Goal: Information Seeking & Learning: Understand process/instructions

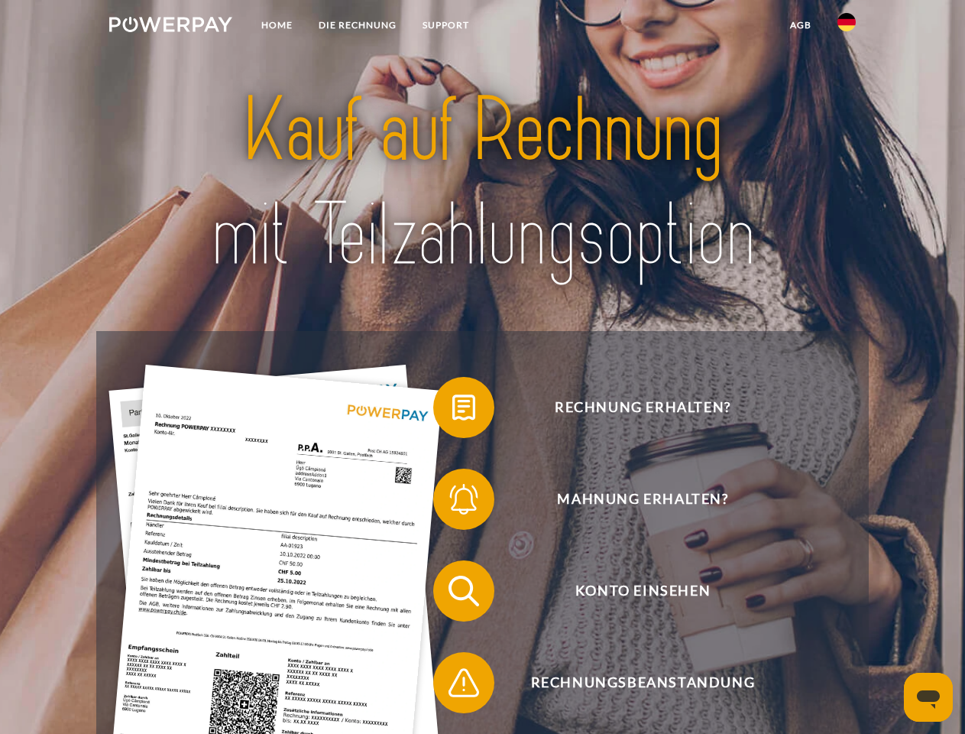
click at [170, 27] on img at bounding box center [170, 24] width 123 height 15
click at [847, 27] on img at bounding box center [847, 22] width 18 height 18
click at [800, 25] on link "agb" at bounding box center [800, 25] width 47 height 28
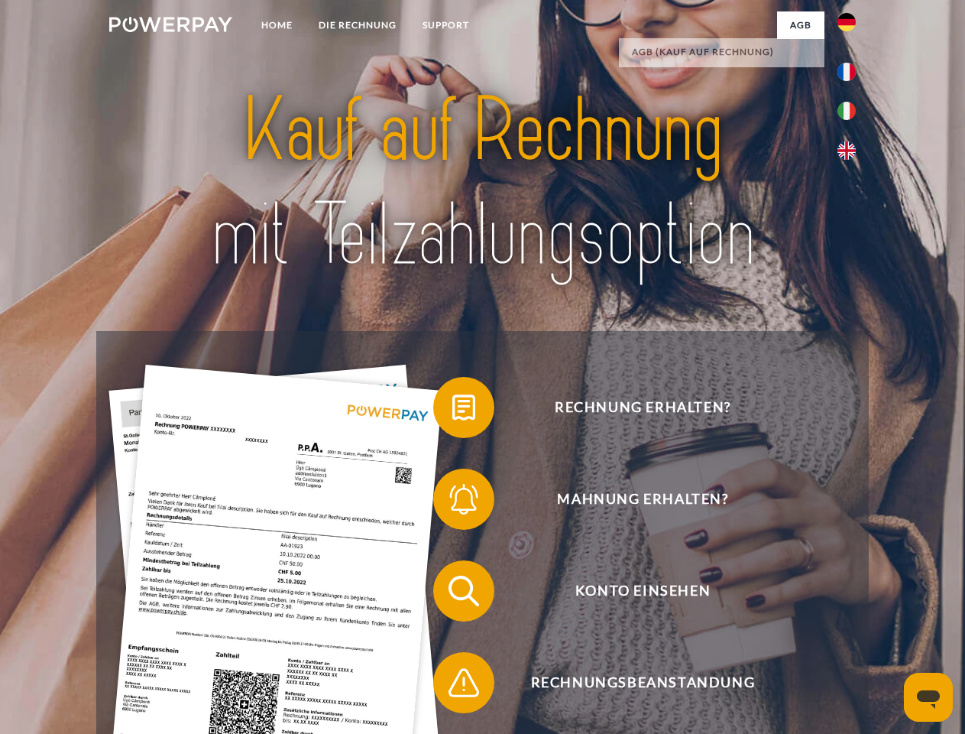
click at [452, 410] on span at bounding box center [441, 407] width 76 height 76
click at [452, 502] on span at bounding box center [441, 499] width 76 height 76
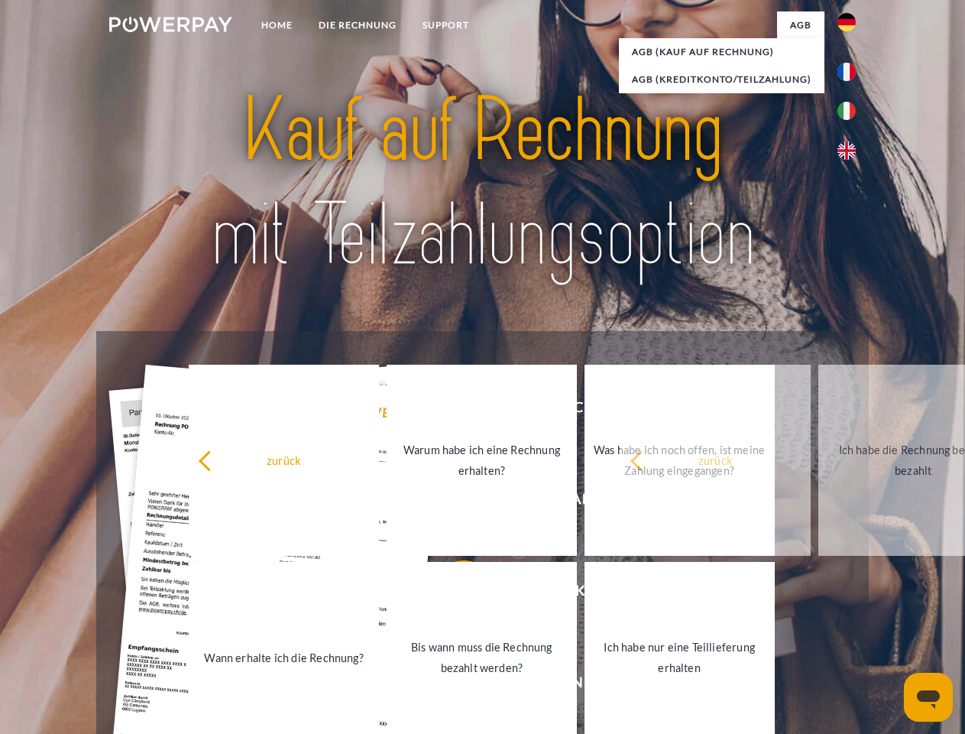
click at [452, 594] on link "Bis wann muss die Rechnung bezahlt werden?" at bounding box center [482, 657] width 190 height 191
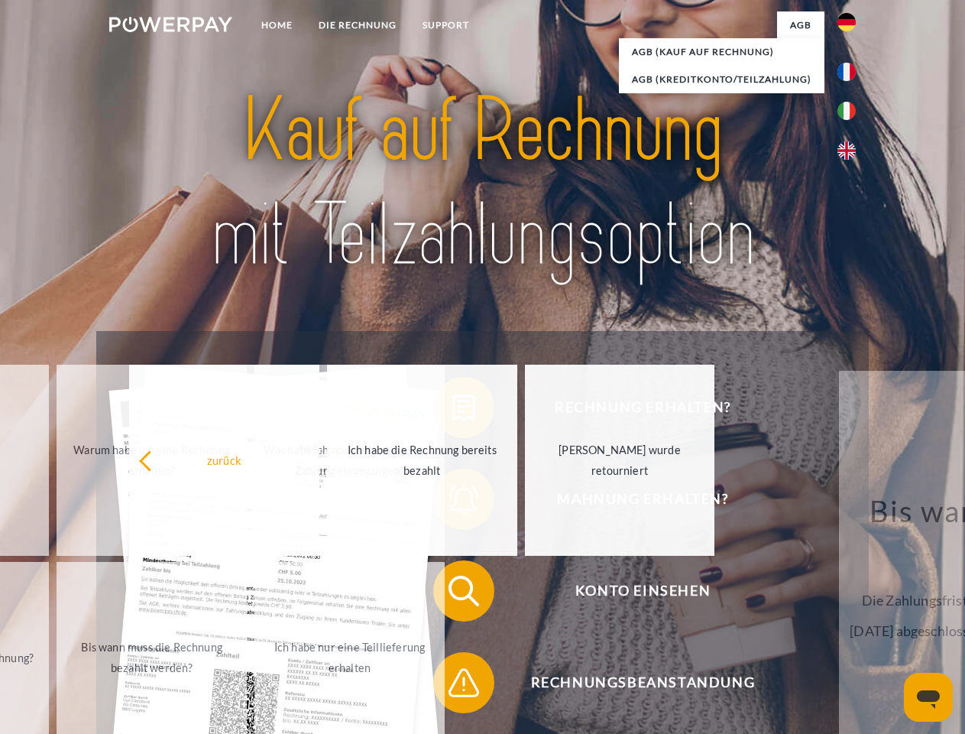
click at [452, 686] on span at bounding box center [441, 682] width 76 height 76
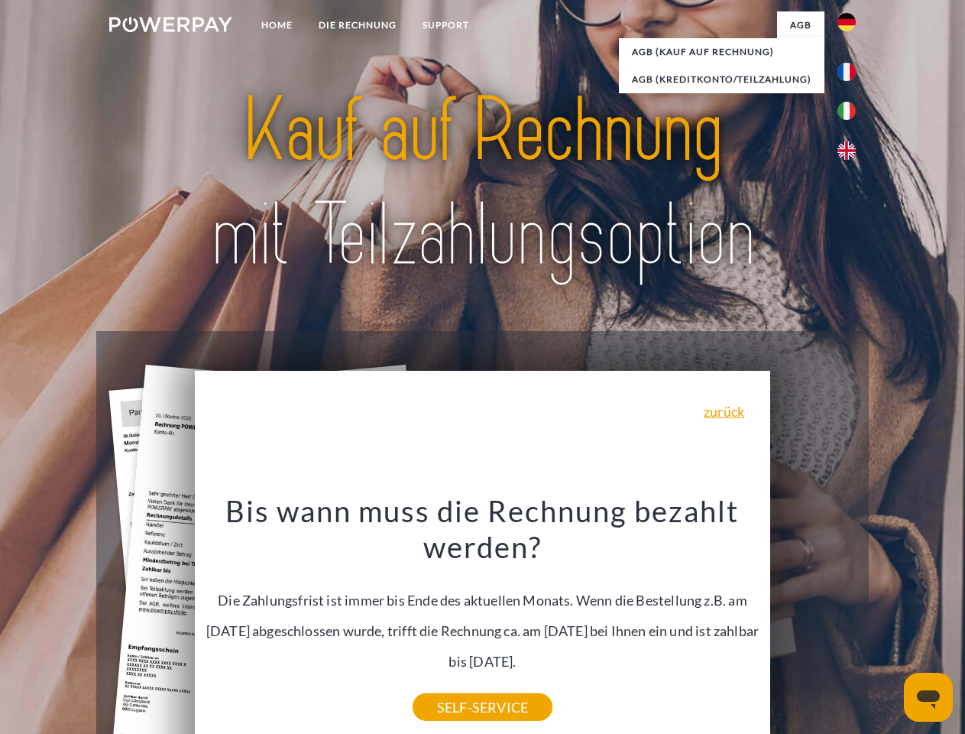
click at [929, 697] on icon "Messaging-Fenster öffnen" at bounding box center [928, 699] width 23 height 18
